Goal: Transaction & Acquisition: Download file/media

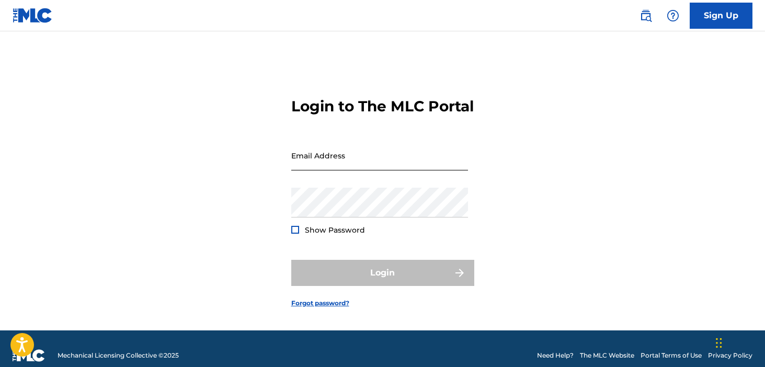
click at [420, 164] on input "Email Address" at bounding box center [379, 156] width 177 height 30
type input "[EMAIL_ADDRESS][DOMAIN_NAME]"
click at [294, 250] on form "Login to The MLC Portal Email Address [EMAIL_ADDRESS][DOMAIN_NAME] Password Sho…" at bounding box center [382, 194] width 183 height 273
click at [294, 234] on div at bounding box center [295, 230] width 8 height 8
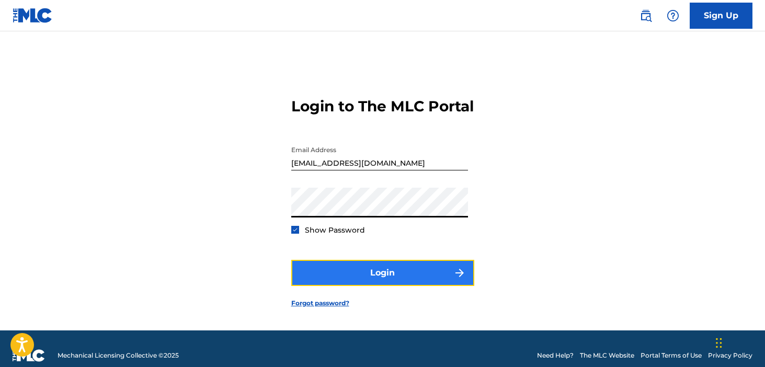
click at [326, 277] on button "Login" at bounding box center [382, 273] width 183 height 26
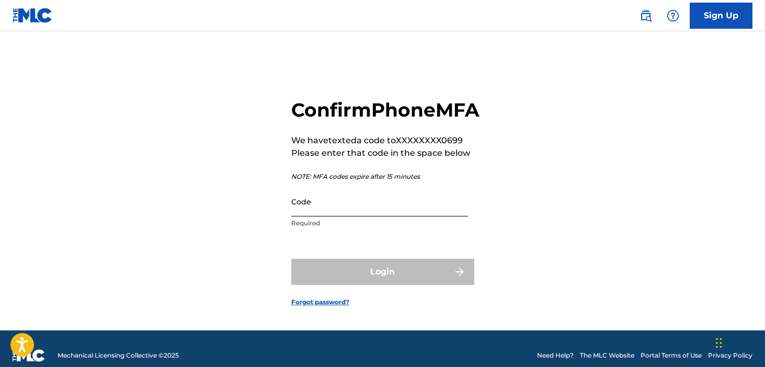
click at [325, 217] on input "Code" at bounding box center [379, 202] width 177 height 30
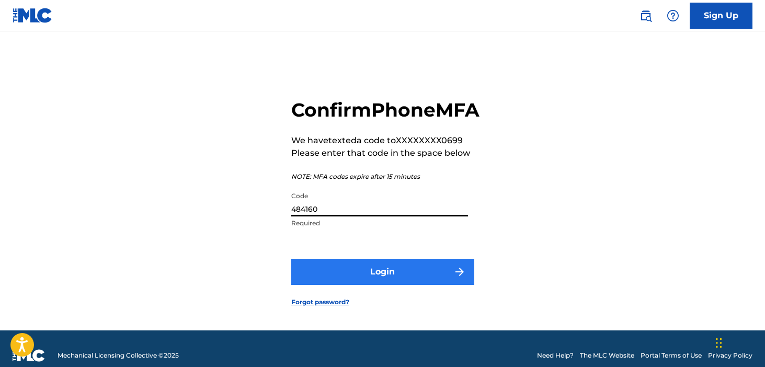
type input "484160"
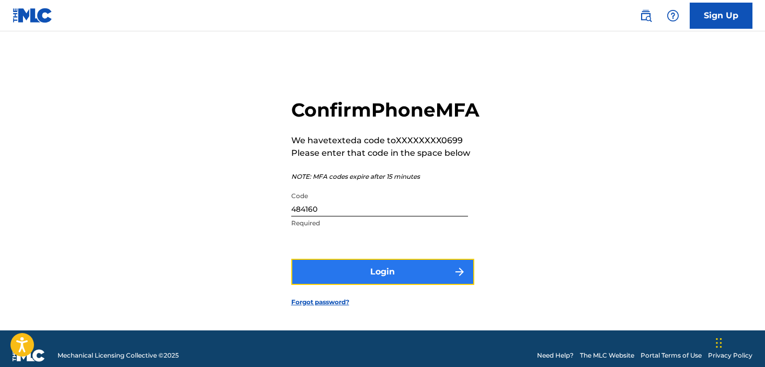
click at [349, 285] on button "Login" at bounding box center [382, 272] width 183 height 26
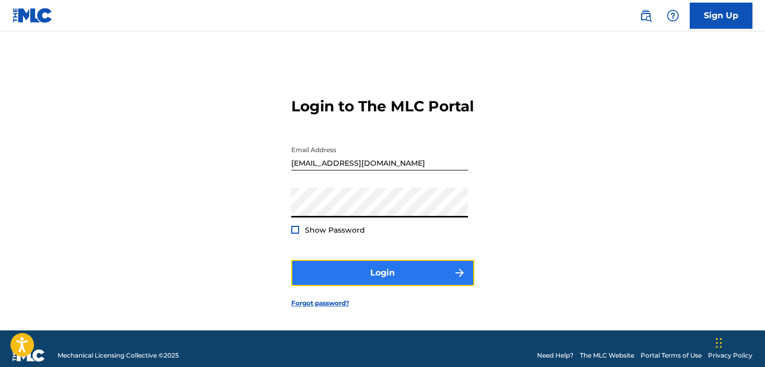
click at [341, 286] on button "Login" at bounding box center [382, 273] width 183 height 26
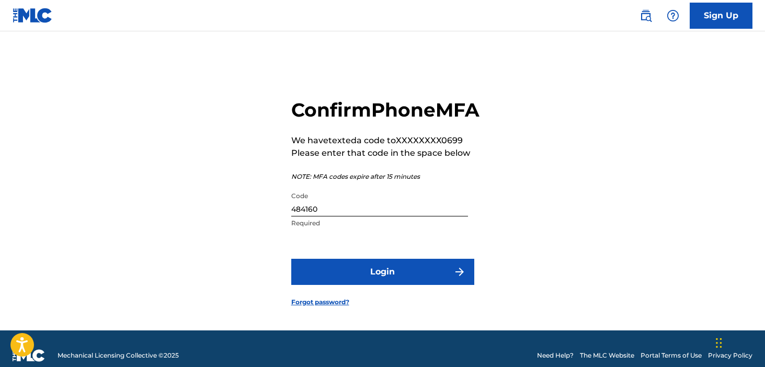
click at [336, 217] on input "484160" at bounding box center [379, 202] width 177 height 30
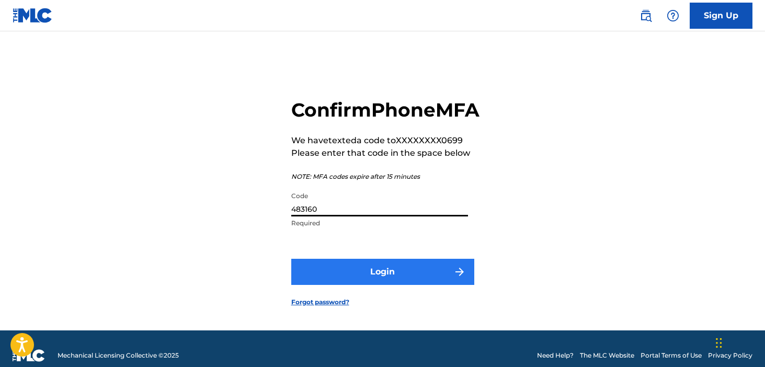
type input "483160"
click at [340, 285] on button "Login" at bounding box center [382, 272] width 183 height 26
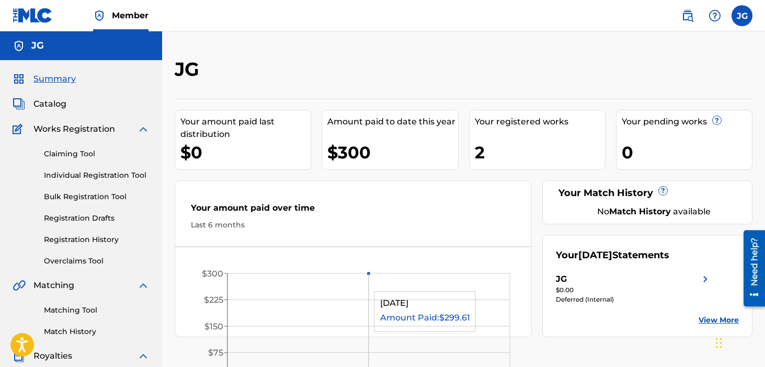
click at [340, 286] on icon "[DATE] $0 $75 $150 $225 $300" at bounding box center [353, 329] width 356 height 142
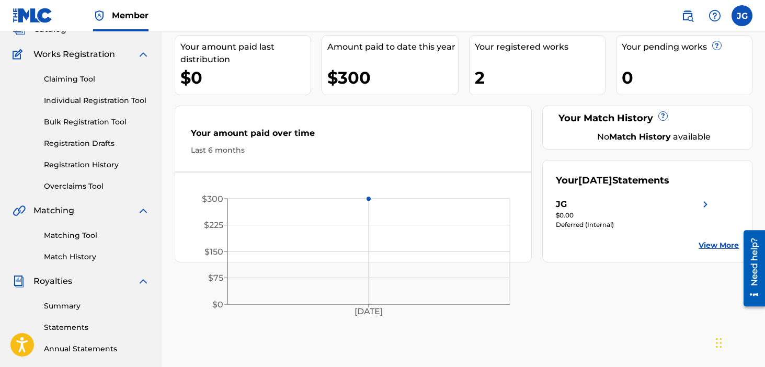
scroll to position [69, 0]
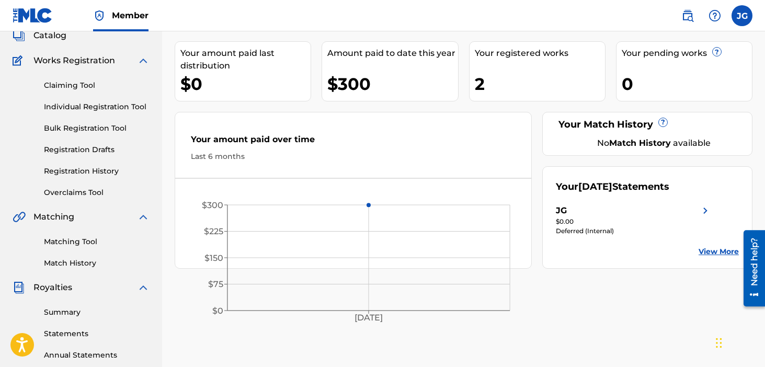
click at [80, 236] on div "Matching Tool Match History" at bounding box center [81, 246] width 137 height 46
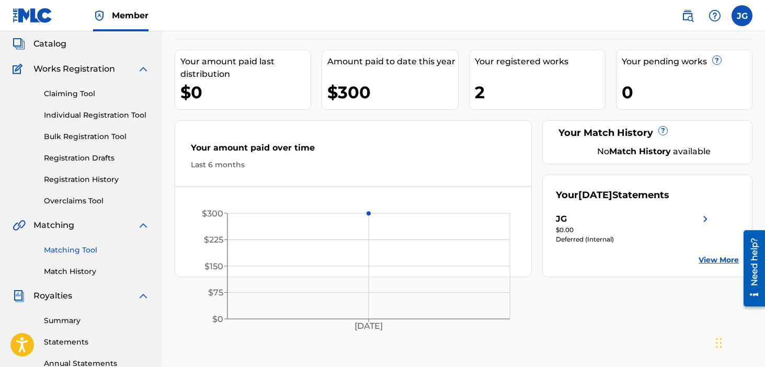
click at [77, 253] on link "Matching Tool" at bounding box center [97, 250] width 106 height 11
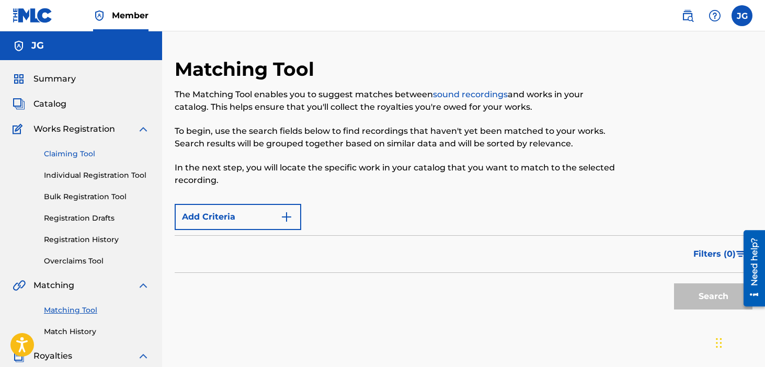
click at [101, 152] on link "Claiming Tool" at bounding box center [97, 154] width 106 height 11
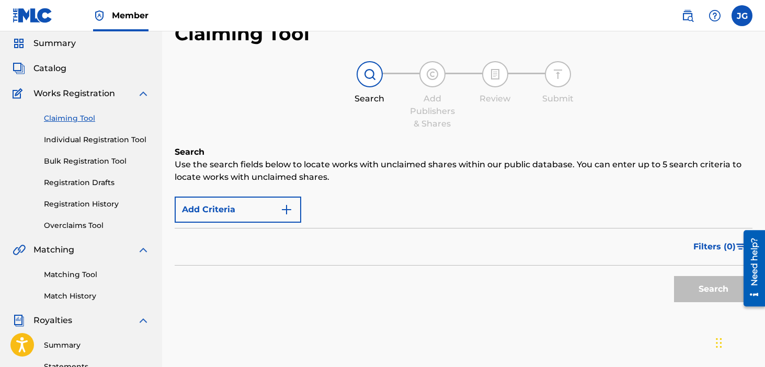
scroll to position [44, 0]
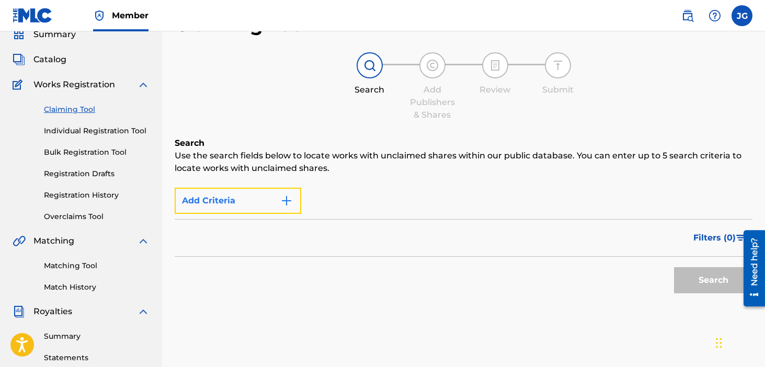
click at [261, 196] on button "Add Criteria" at bounding box center [238, 201] width 127 height 26
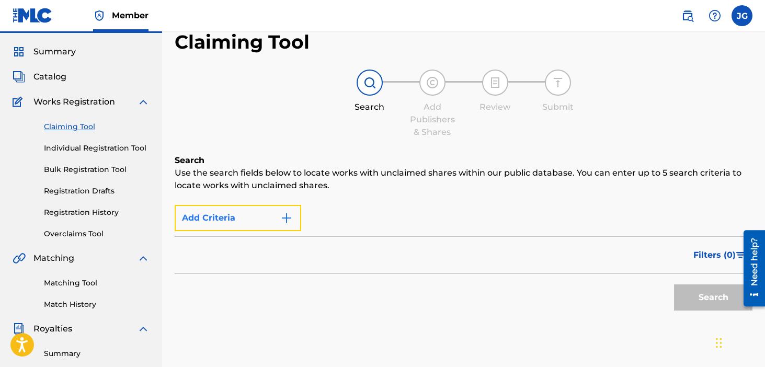
click at [276, 213] on button "Add Criteria" at bounding box center [238, 218] width 127 height 26
click at [276, 220] on button "Add Criteria" at bounding box center [238, 218] width 127 height 26
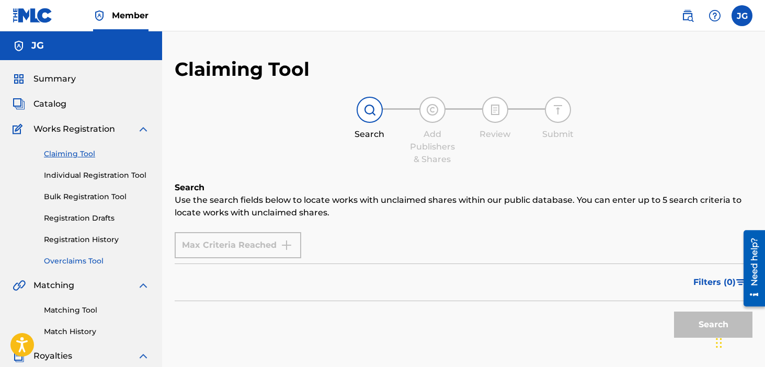
scroll to position [163, 0]
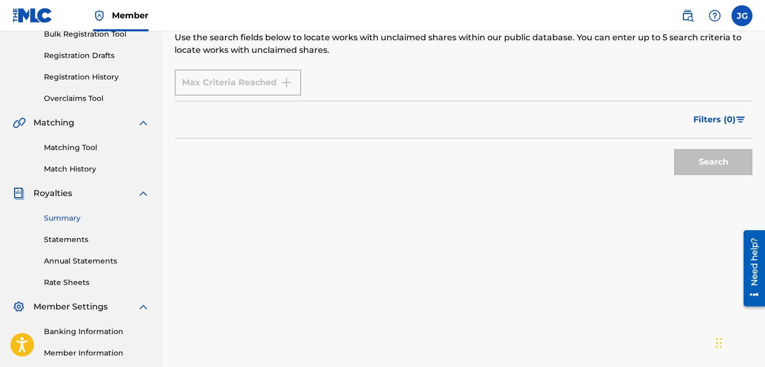
click at [73, 223] on link "Summary" at bounding box center [97, 218] width 106 height 11
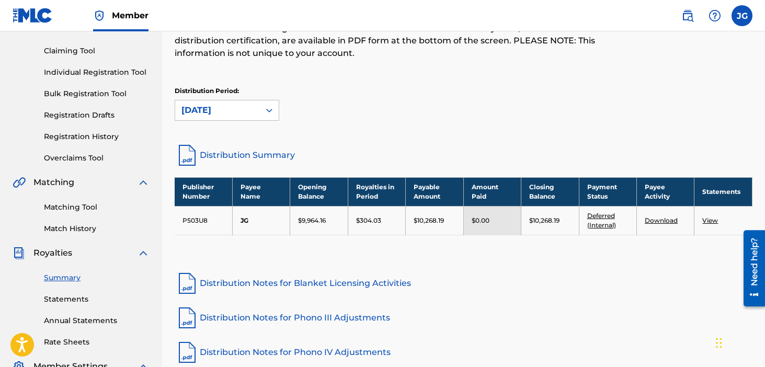
scroll to position [114, 0]
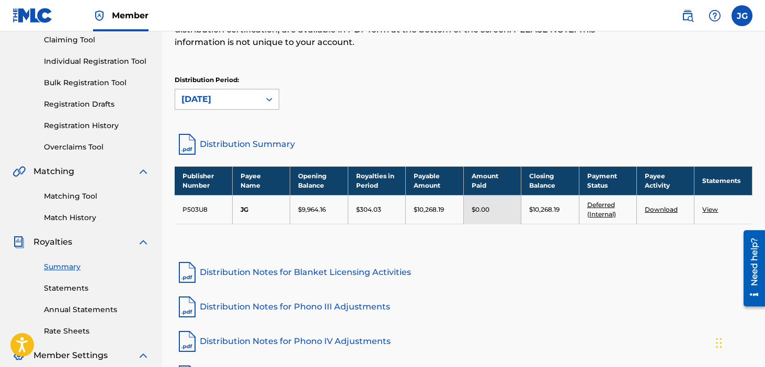
click at [221, 95] on div "[DATE]" at bounding box center [218, 99] width 72 height 13
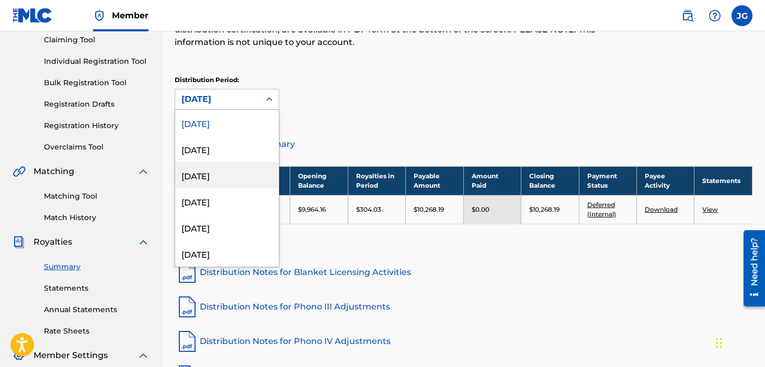
click at [216, 180] on div "[DATE]" at bounding box center [227, 175] width 104 height 26
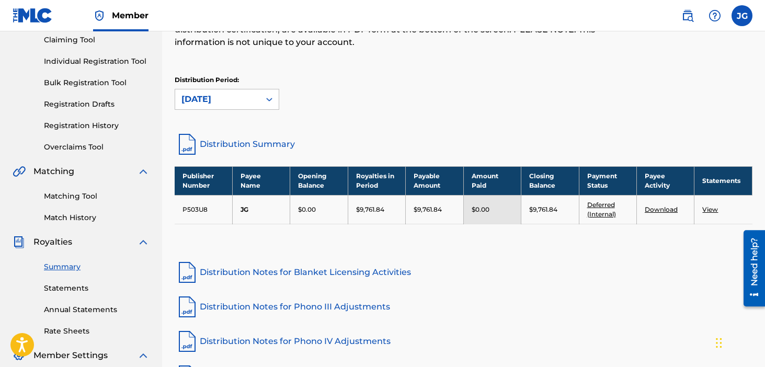
click at [711, 211] on link "View" at bounding box center [711, 210] width 16 height 8
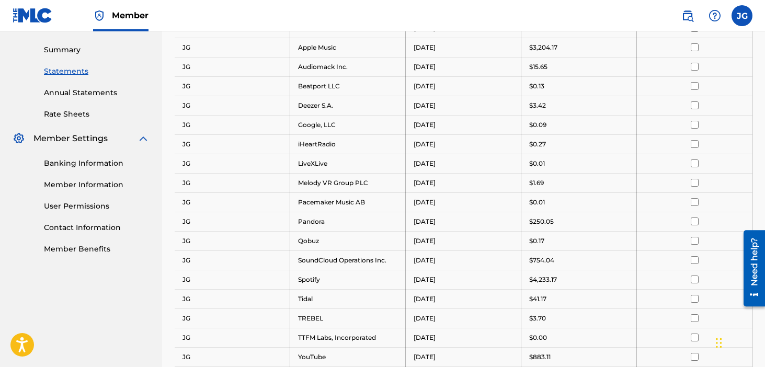
scroll to position [330, 0]
click at [698, 283] on input "checkbox" at bounding box center [695, 281] width 8 height 8
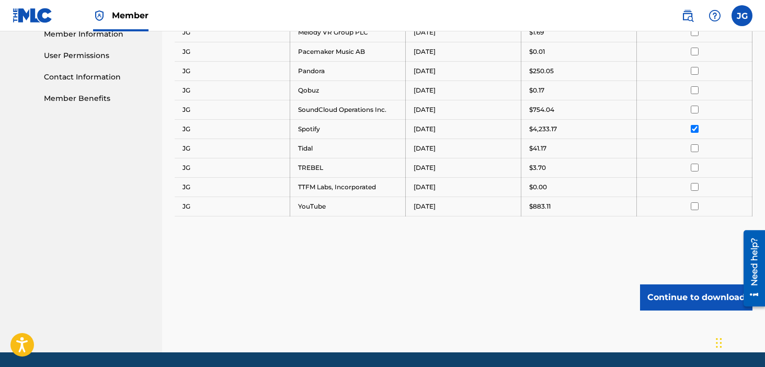
scroll to position [506, 0]
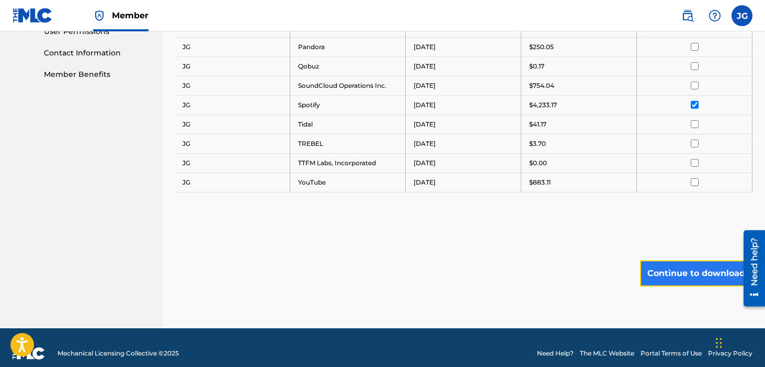
click at [696, 276] on button "Continue to download" at bounding box center [696, 274] width 112 height 26
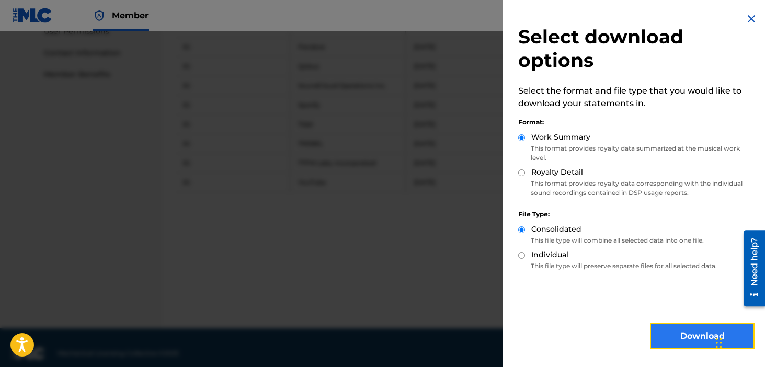
click at [673, 333] on button "Download" at bounding box center [702, 336] width 105 height 26
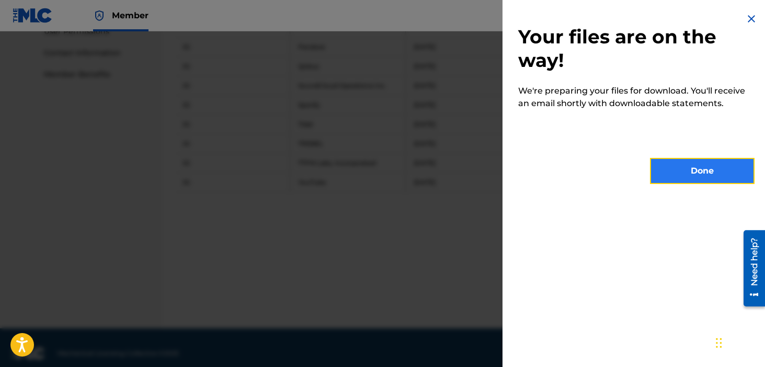
click at [661, 169] on button "Done" at bounding box center [702, 171] width 105 height 26
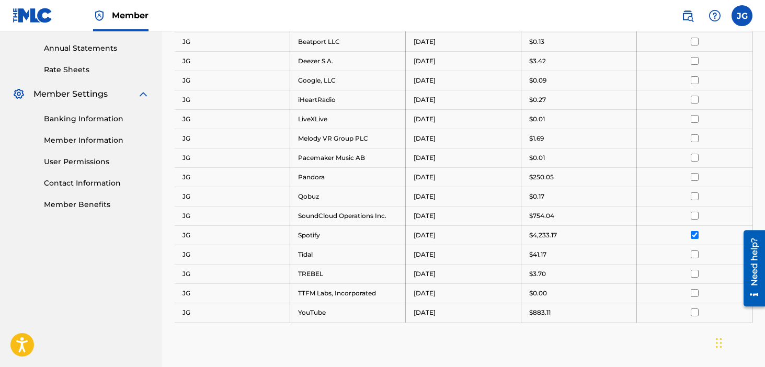
scroll to position [208, 0]
